Goal: Task Accomplishment & Management: Manage account settings

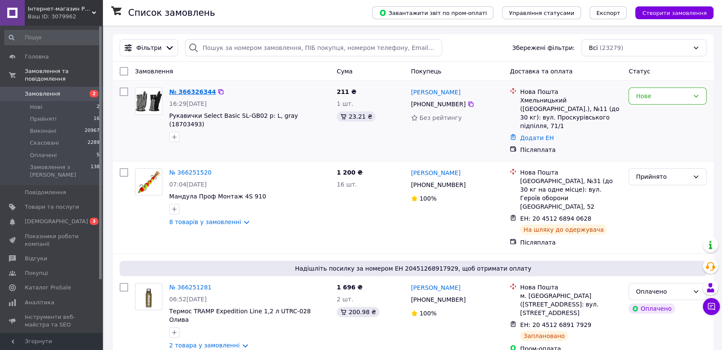
click at [191, 91] on link "№ 366326344" at bounding box center [192, 91] width 47 height 7
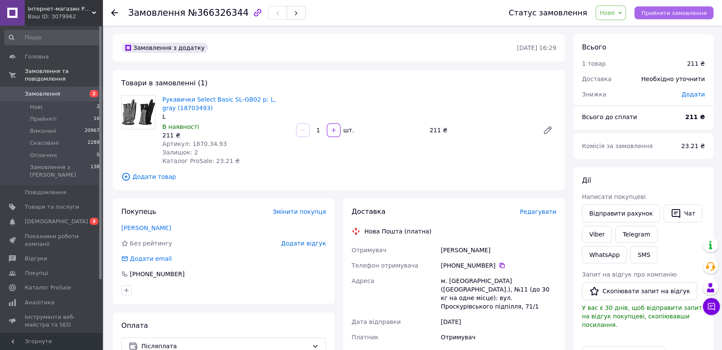
drag, startPoint x: 666, startPoint y: 17, endPoint x: 662, endPoint y: 13, distance: 5.1
click at [666, 15] on button "Прийняти замовлення" at bounding box center [674, 12] width 79 height 13
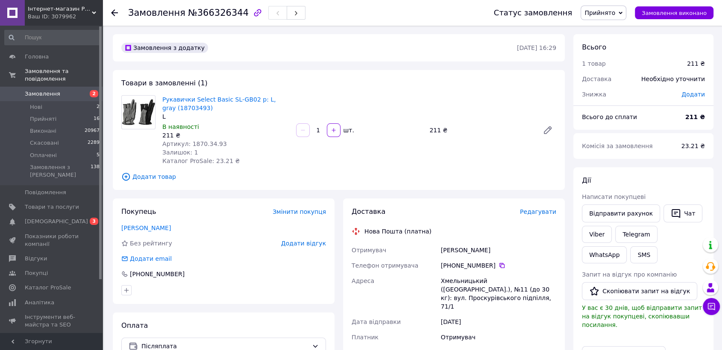
click at [255, 72] on div "Товари в замовленні (1) Рукавички Select Basic SL-GB02 р: L, gray (18703493) L …" at bounding box center [339, 130] width 452 height 120
click at [552, 210] on span "Редагувати" at bounding box center [538, 212] width 36 height 7
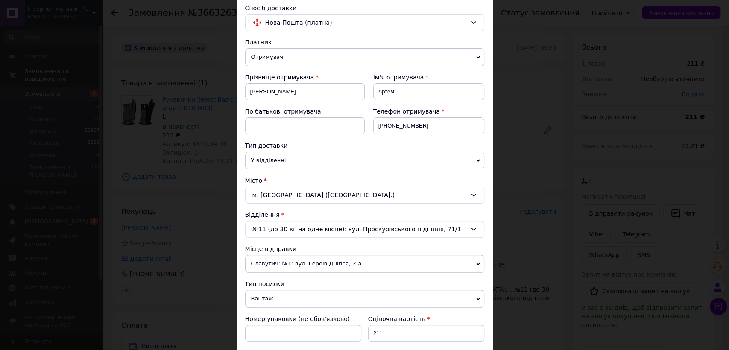
scroll to position [142, 0]
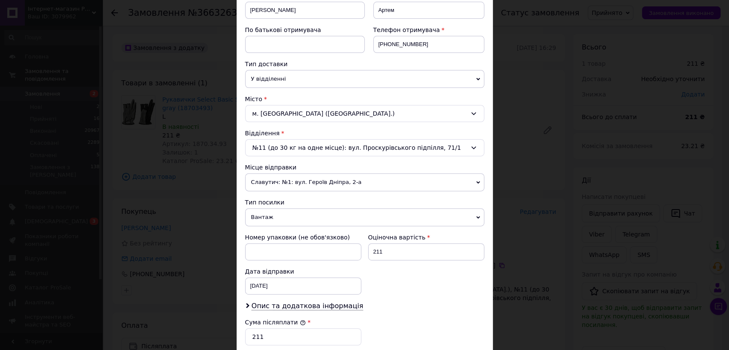
click at [272, 216] on span "Вантаж" at bounding box center [364, 218] width 239 height 18
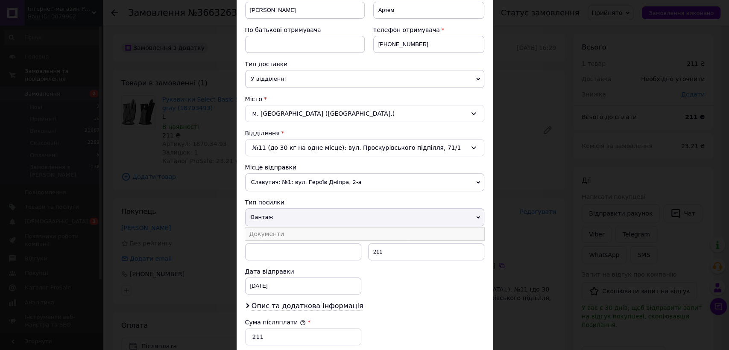
click at [272, 233] on li "Документи" at bounding box center [364, 234] width 239 height 13
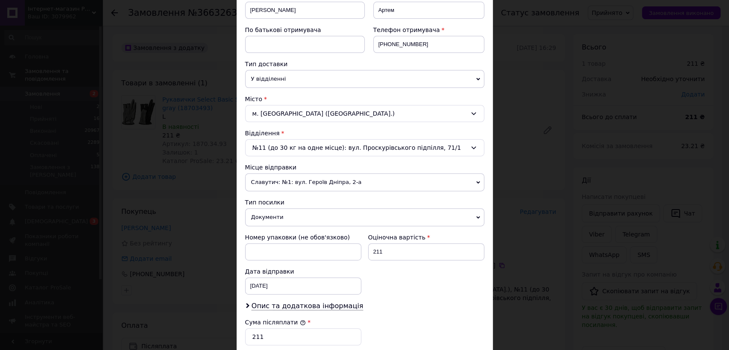
scroll to position [285, 0]
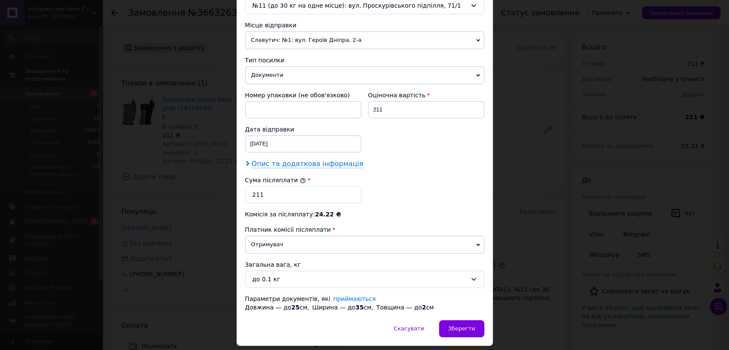
drag, startPoint x: 312, startPoint y: 166, endPoint x: 314, endPoint y: 173, distance: 7.0
click at [312, 165] on span "Опис та додаткова інформація" at bounding box center [308, 164] width 112 height 9
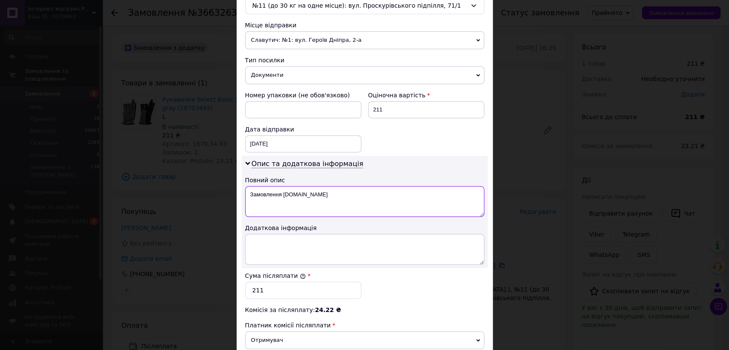
drag, startPoint x: 291, startPoint y: 197, endPoint x: 248, endPoint y: 195, distance: 42.3
click at [248, 195] on textarea "Замовлення Prom.ua" at bounding box center [364, 201] width 239 height 31
paste textarea "Fish-man.c"
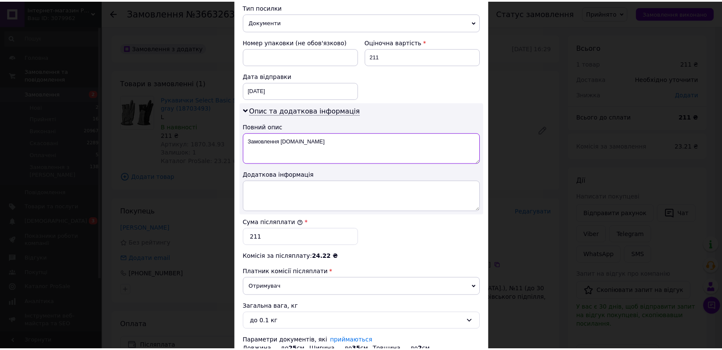
scroll to position [404, 0]
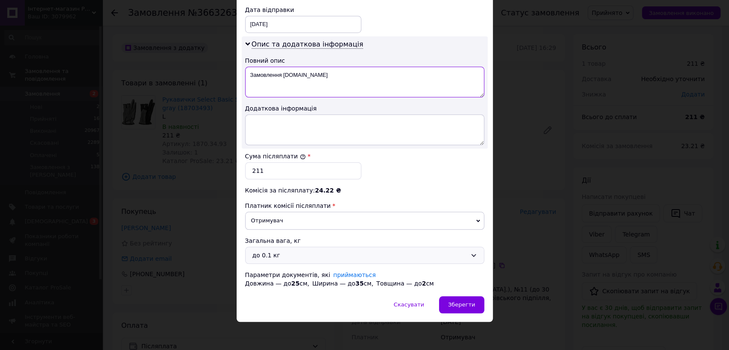
type textarea "Замовлення Fish-man.com.ua"
click at [280, 247] on div "до 0.1 кг" at bounding box center [364, 255] width 239 height 17
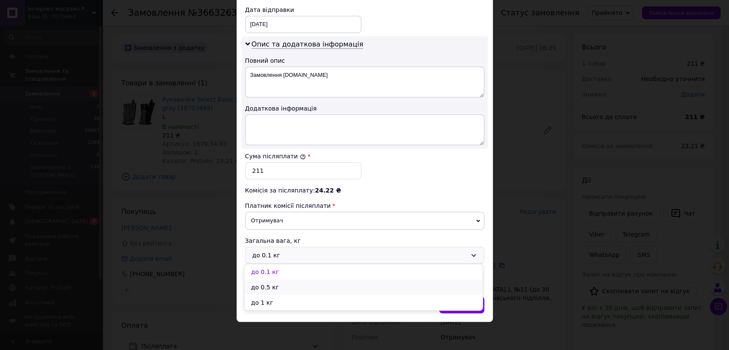
click at [283, 287] on li "до 0.5 кг" at bounding box center [363, 287] width 238 height 15
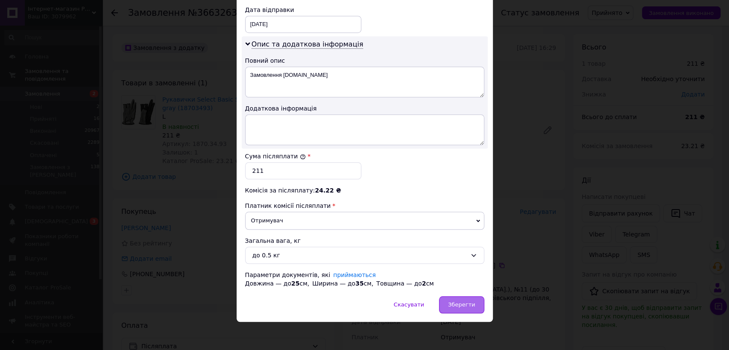
click at [457, 304] on span "Зберегти" at bounding box center [461, 305] width 27 height 6
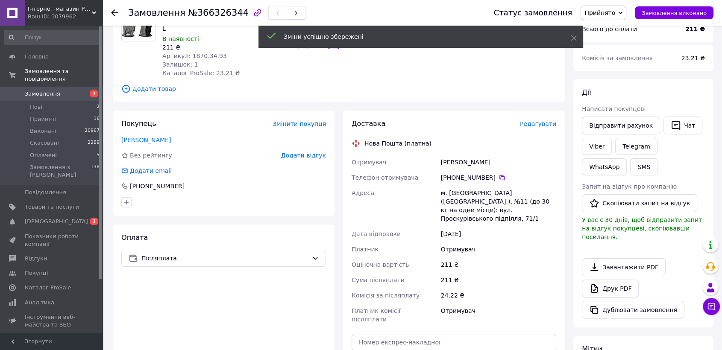
scroll to position [142, 0]
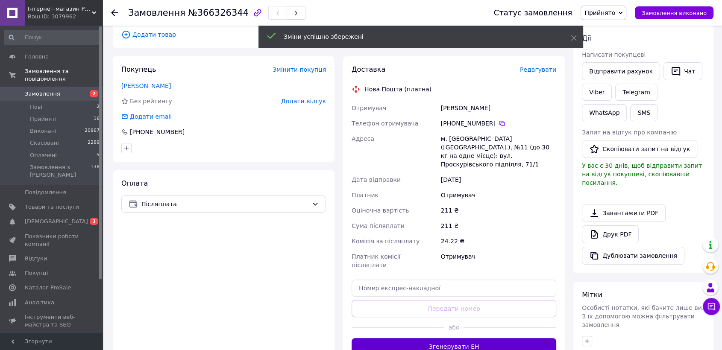
click at [469, 338] on button "Згенерувати ЕН" at bounding box center [454, 346] width 205 height 17
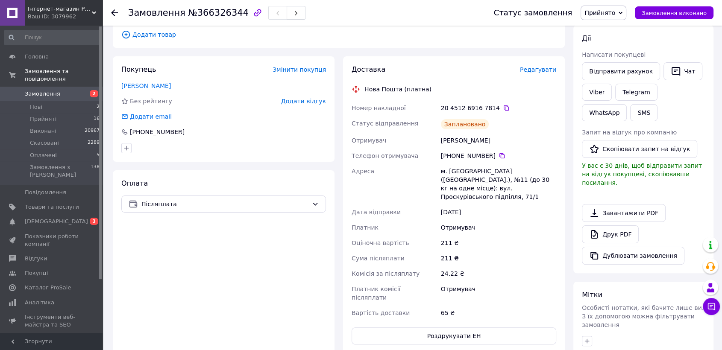
drag, startPoint x: 176, startPoint y: 266, endPoint x: 120, endPoint y: 239, distance: 61.7
click at [175, 266] on div "Оплата Післяплата" at bounding box center [224, 262] width 222 height 183
click at [50, 218] on span "[DEMOGRAPHIC_DATA]" at bounding box center [56, 222] width 63 height 8
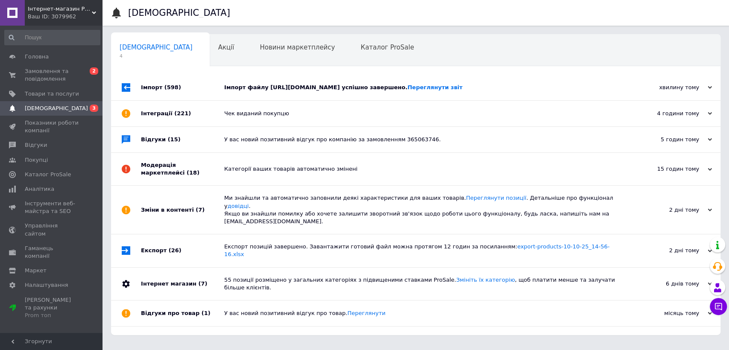
click at [677, 91] on div "хвилину тому" at bounding box center [669, 88] width 85 height 8
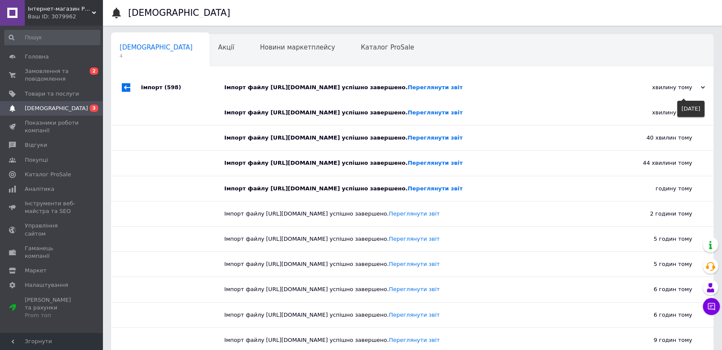
click at [677, 91] on div "хвилину тому" at bounding box center [662, 88] width 85 height 8
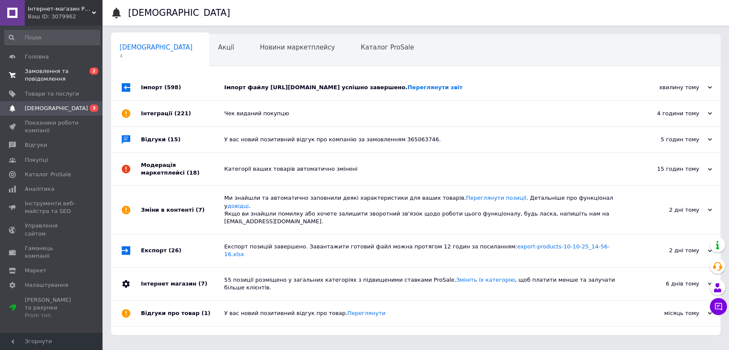
click at [52, 85] on link "Замовлення та повідомлення 0 2" at bounding box center [52, 75] width 105 height 22
